Goal: Transaction & Acquisition: Subscribe to service/newsletter

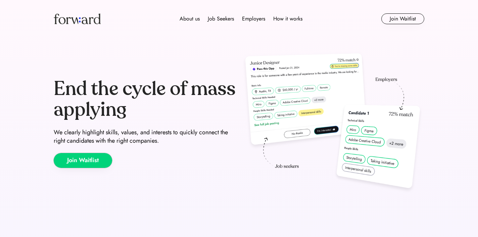
click at [75, 162] on button "Join Waitlist" at bounding box center [83, 160] width 58 height 15
click at [291, 19] on div "How it works" at bounding box center [287, 19] width 29 height 8
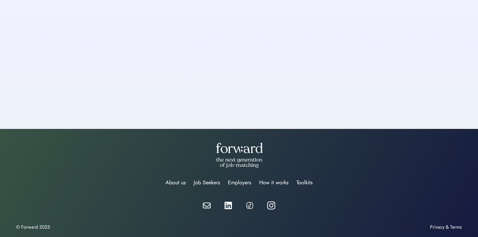
scroll to position [174, 0]
